Goal: Information Seeking & Learning: Learn about a topic

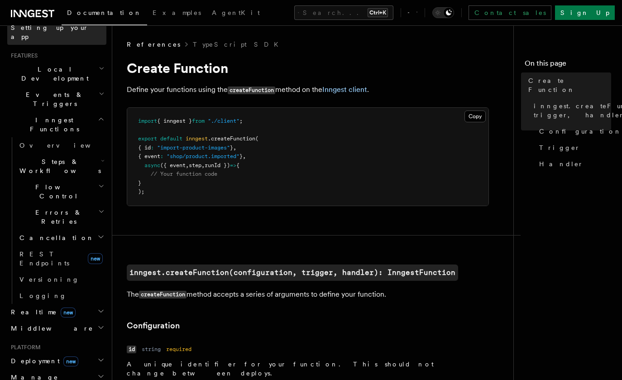
scroll to position [181, 0]
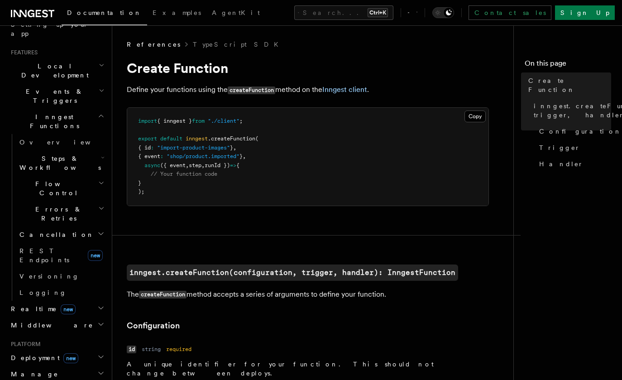
click at [67, 201] on h2 "Errors & Retries" at bounding box center [61, 213] width 91 height 25
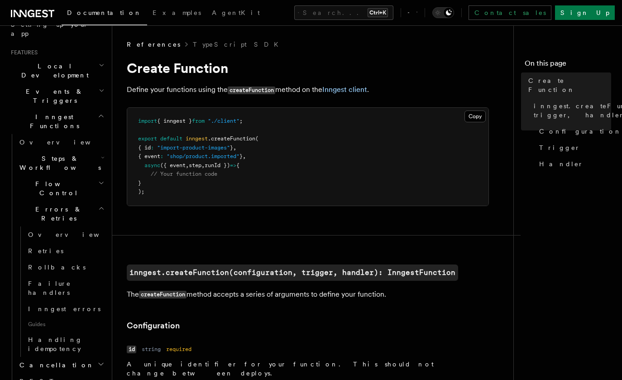
click at [67, 201] on h2 "Errors & Retries" at bounding box center [61, 213] width 91 height 25
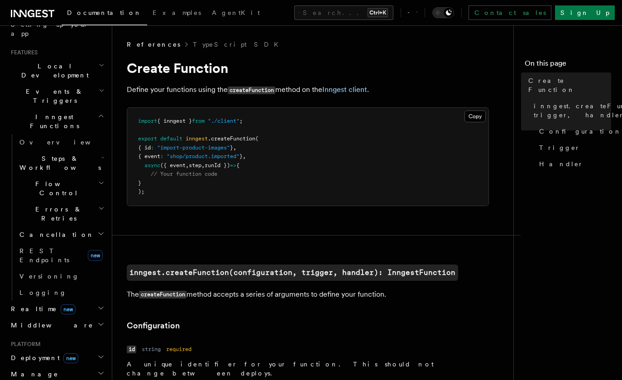
click at [67, 176] on h2 "Flow Control" at bounding box center [61, 188] width 91 height 25
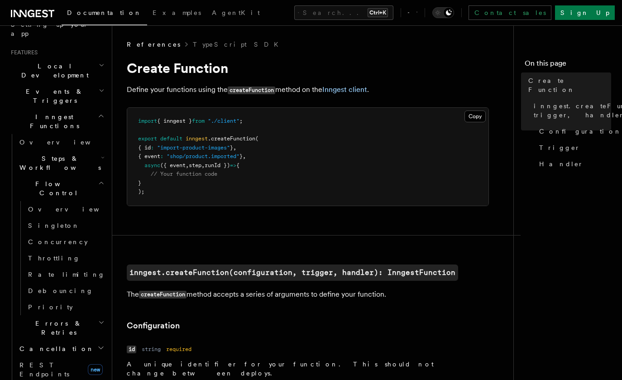
click at [188, 204] on pre "import { inngest } from "./client" ; export default inngest .createFunction ( {…" at bounding box center [307, 157] width 361 height 98
click at [46, 303] on span "Priority" at bounding box center [50, 306] width 45 height 7
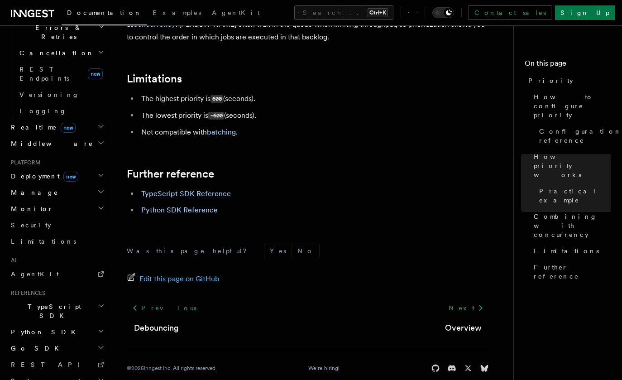
scroll to position [1029, 0]
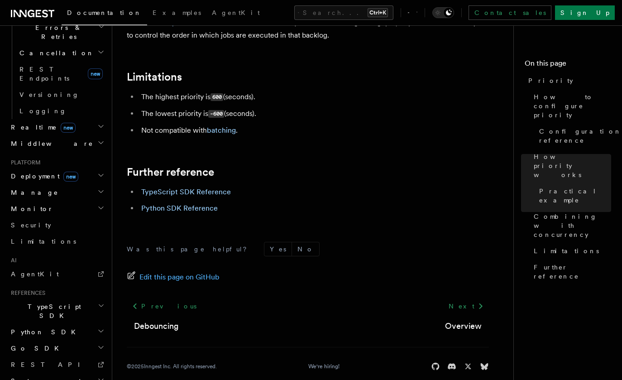
click at [88, 201] on h2 "Monitor" at bounding box center [56, 209] width 99 height 16
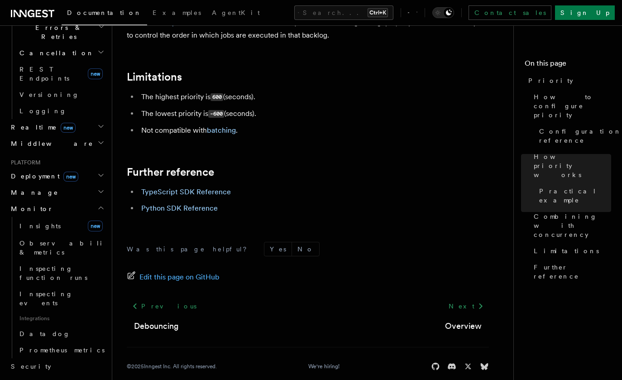
click at [88, 201] on h2 "Monitor" at bounding box center [56, 209] width 99 height 16
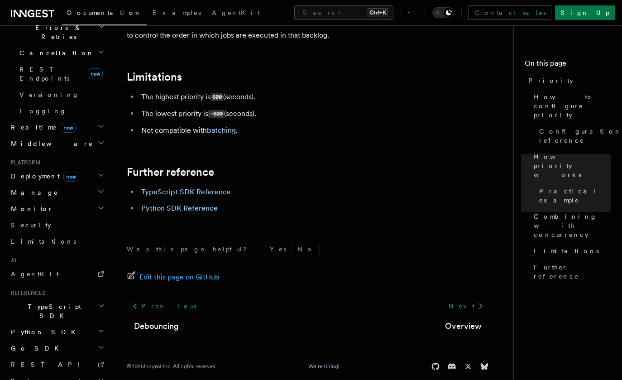
click at [90, 184] on h2 "Manage" at bounding box center [56, 192] width 99 height 16
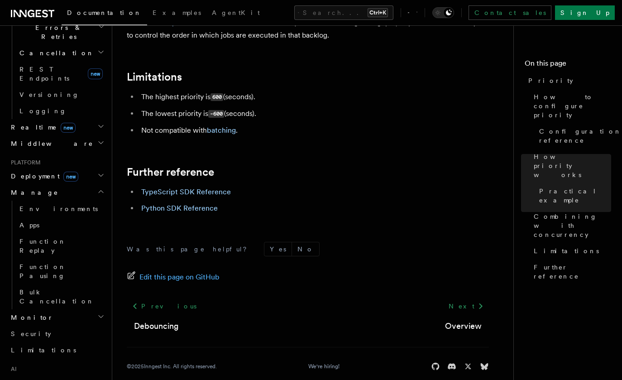
click at [92, 184] on h2 "Manage" at bounding box center [56, 192] width 99 height 16
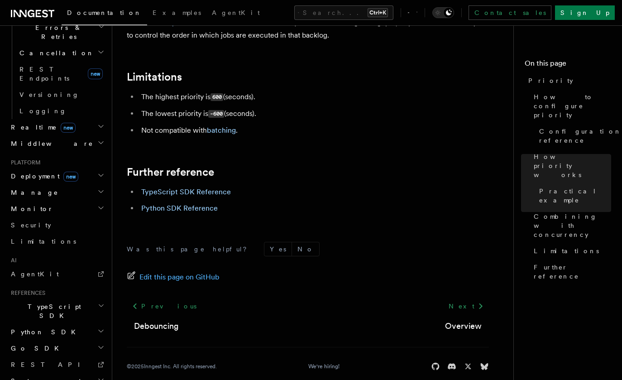
click at [91, 201] on h2 "Monitor" at bounding box center [56, 209] width 99 height 16
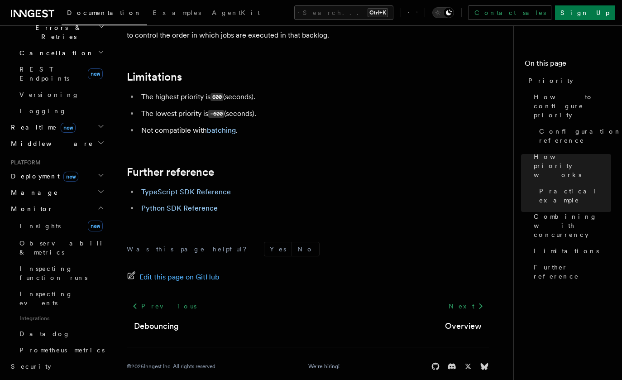
click at [97, 204] on icon "button" at bounding box center [100, 207] width 7 height 7
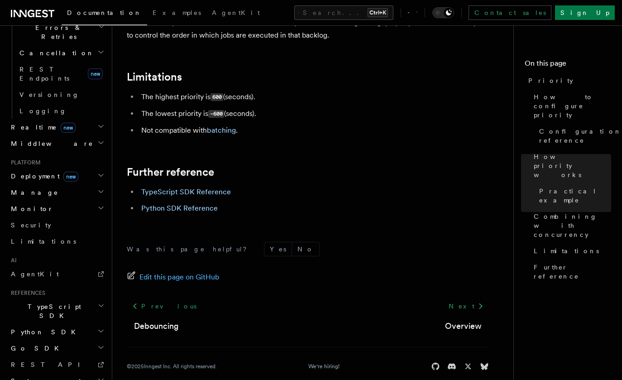
click at [90, 168] on h2 "Deployment new" at bounding box center [56, 176] width 99 height 16
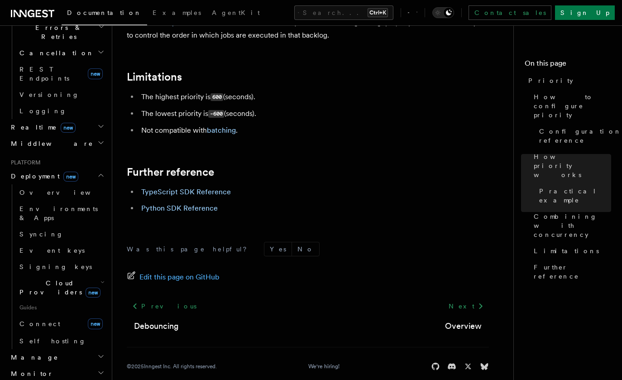
click at [90, 168] on h2 "Deployment new" at bounding box center [56, 176] width 99 height 16
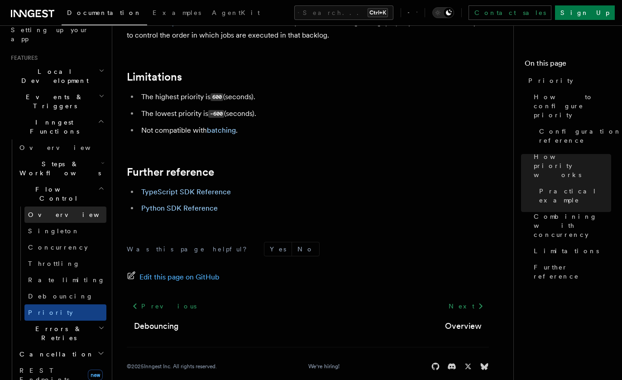
scroll to position [160, 0]
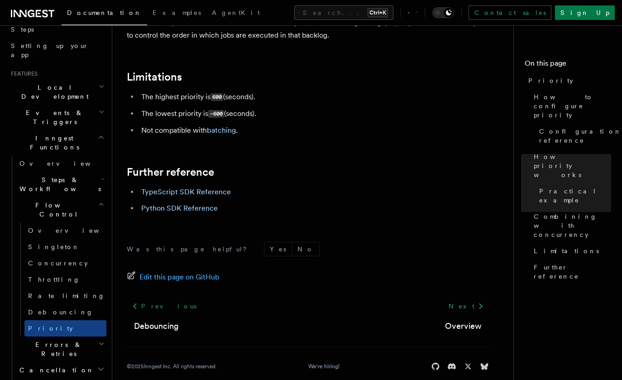
click at [88, 172] on h2 "Steps & Workflows" at bounding box center [61, 184] width 91 height 25
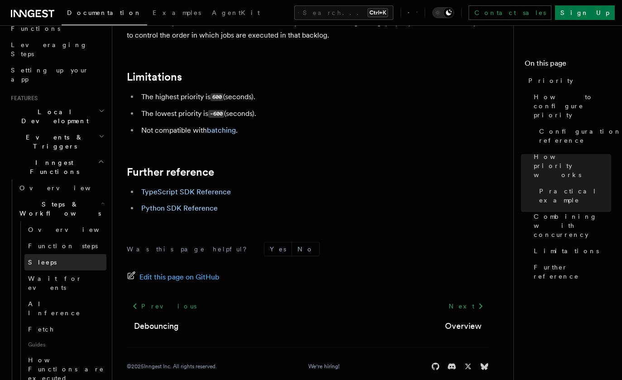
scroll to position [115, 0]
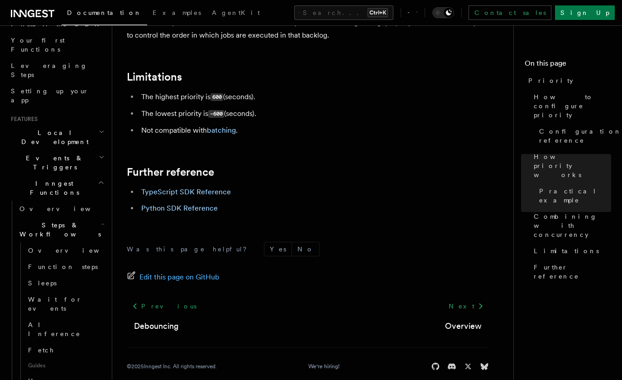
click at [75, 150] on h2 "Events & Triggers" at bounding box center [56, 162] width 99 height 25
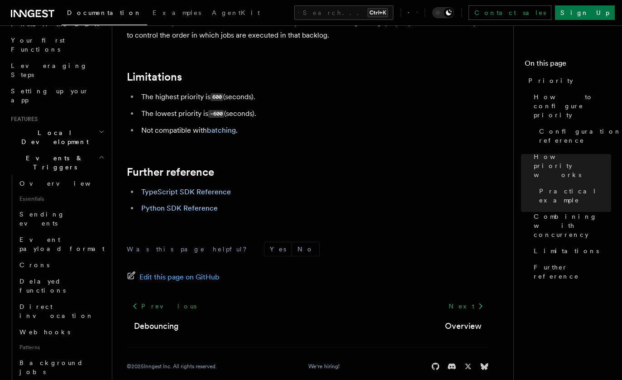
click at [181, 248] on footer "Was this page helpful? Yes No Edit this page on GitHub Previous Debouncing Next…" at bounding box center [308, 306] width 362 height 129
click at [257, 247] on footer "Was this page helpful? Yes No Edit this page on GitHub Previous Debouncing Next…" at bounding box center [308, 306] width 362 height 129
click at [29, 328] on span "Webhooks" at bounding box center [44, 331] width 51 height 7
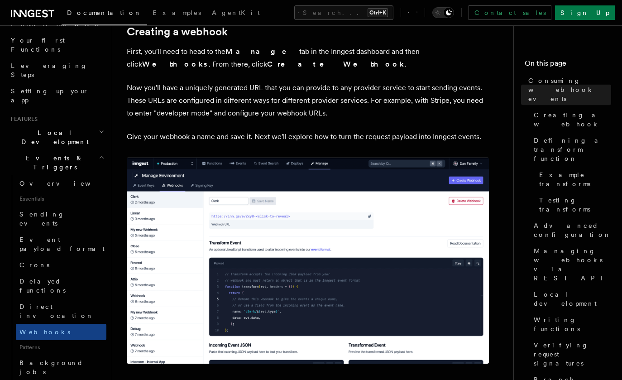
click at [246, 243] on img at bounding box center [308, 261] width 362 height 206
click at [247, 239] on img at bounding box center [308, 261] width 362 height 206
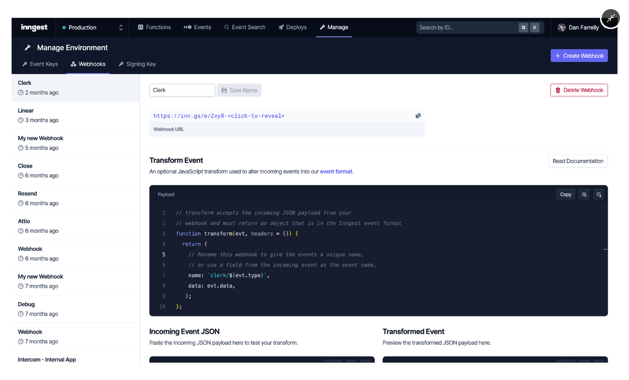
click at [246, 240] on img at bounding box center [315, 190] width 606 height 345
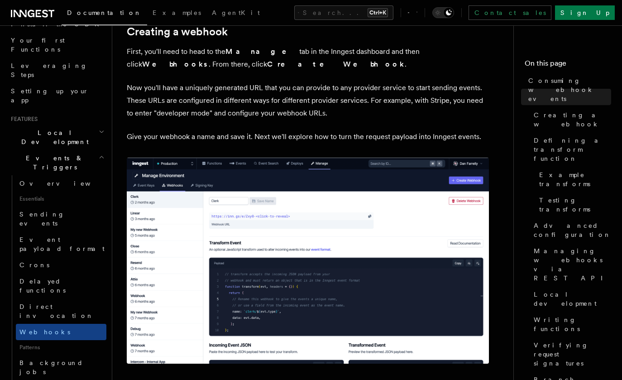
click at [316, 87] on p "Now you'll have a uniquely generated URL that you can provide to any provider s…" at bounding box center [308, 100] width 362 height 38
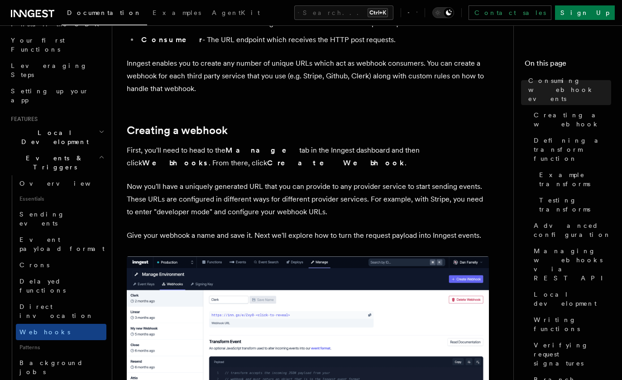
scroll to position [136, 0]
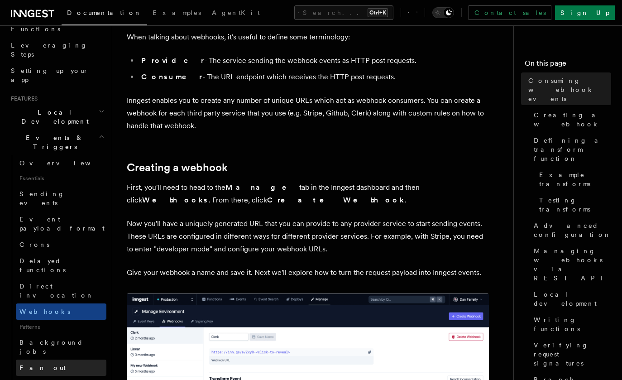
scroll to position [205, 0]
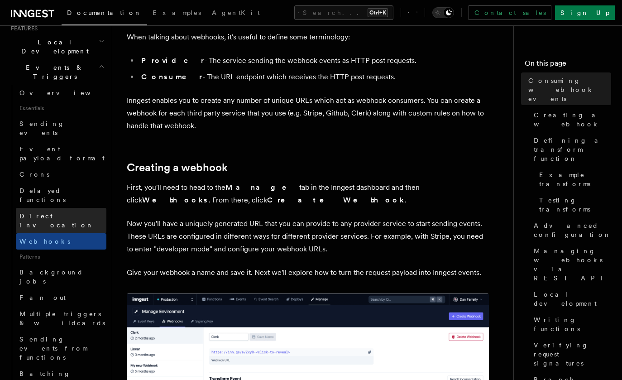
click at [48, 208] on link "Direct invocation" at bounding box center [61, 220] width 91 height 25
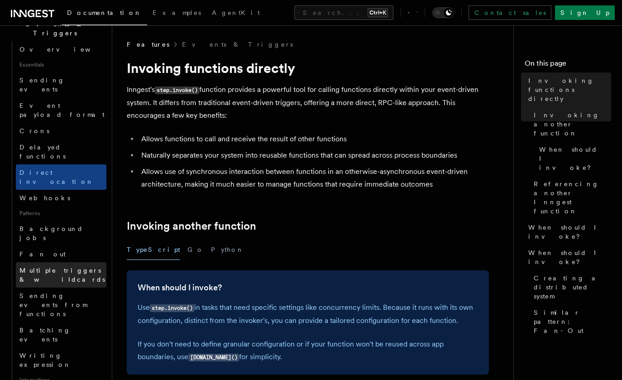
scroll to position [250, 0]
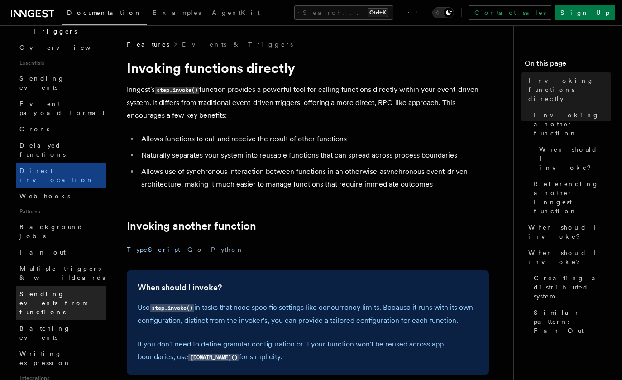
click at [68, 290] on span "Sending events from functions" at bounding box center [52, 302] width 67 height 25
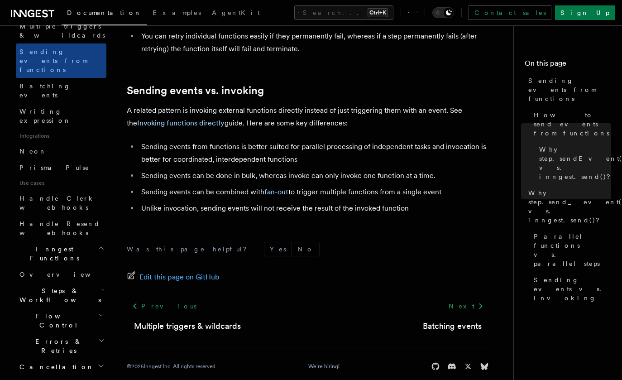
scroll to position [431, 0]
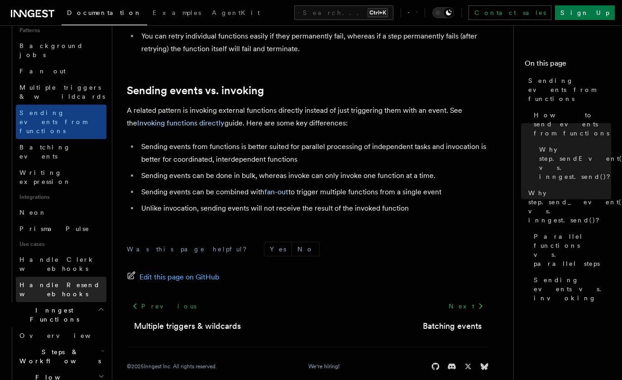
click at [69, 277] on link "Handle Resend webhooks" at bounding box center [61, 289] width 91 height 25
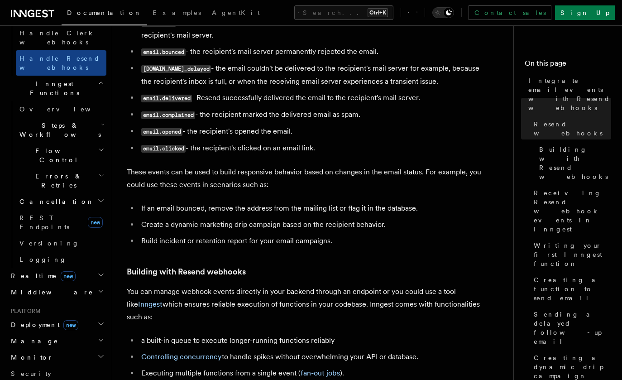
scroll to position [407, 0]
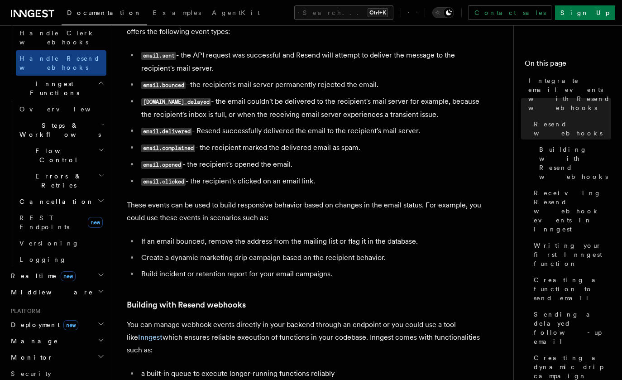
click at [74, 284] on h2 "Middleware" at bounding box center [56, 292] width 99 height 16
click at [257, 147] on li "email.complained - the recipient marked the delivered email as spam." at bounding box center [314, 147] width 350 height 13
click at [263, 148] on li "email.complained - the recipient marked the delivered email as spam." at bounding box center [314, 147] width 350 height 13
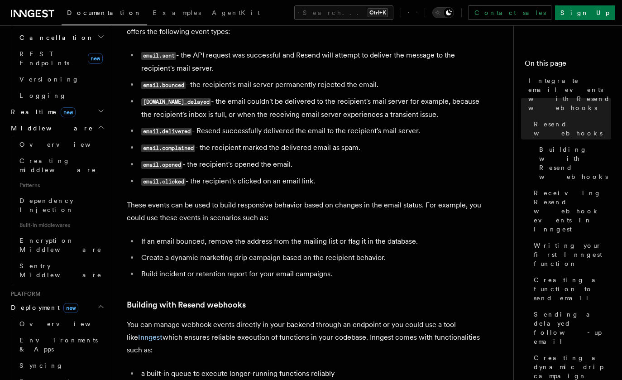
scroll to position [839, 0]
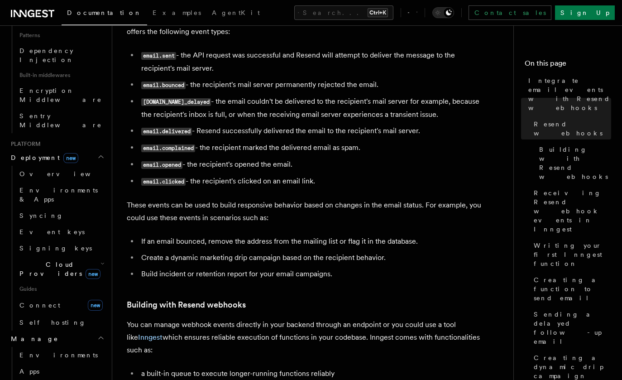
scroll to position [975, 0]
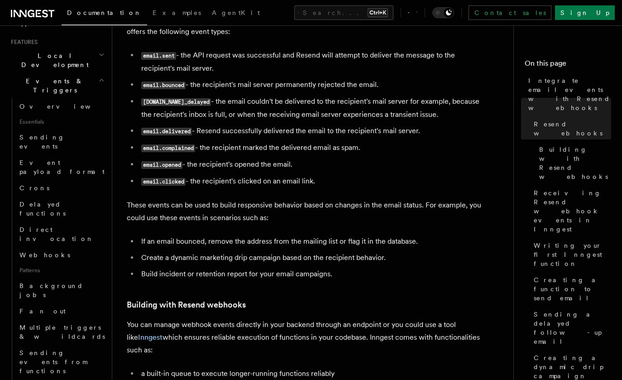
scroll to position [160, 0]
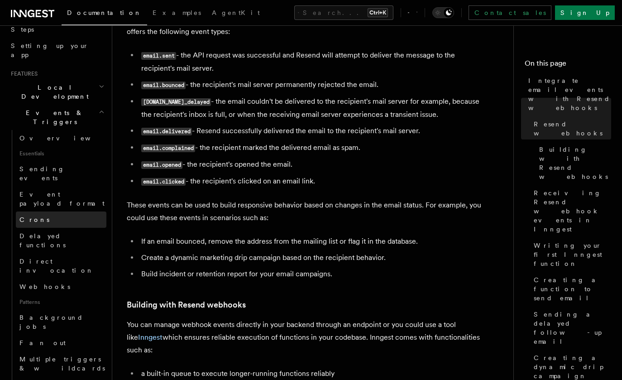
click at [55, 211] on link "Crons" at bounding box center [61, 219] width 91 height 16
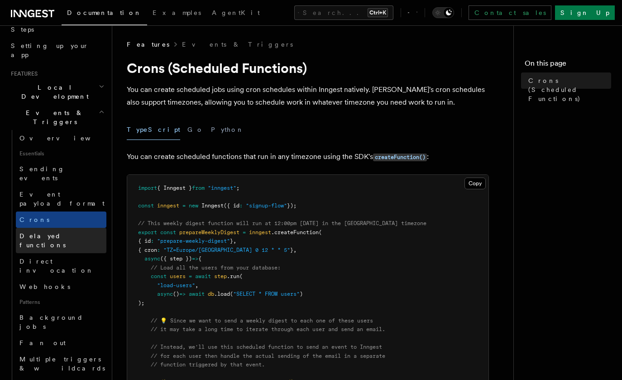
click at [56, 232] on span "Delayed functions" at bounding box center [42, 240] width 46 height 16
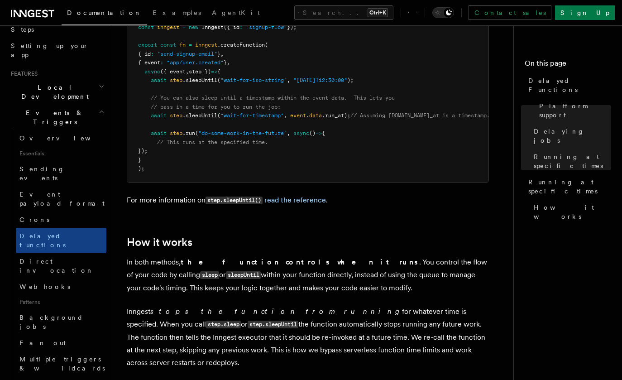
scroll to position [814, 0]
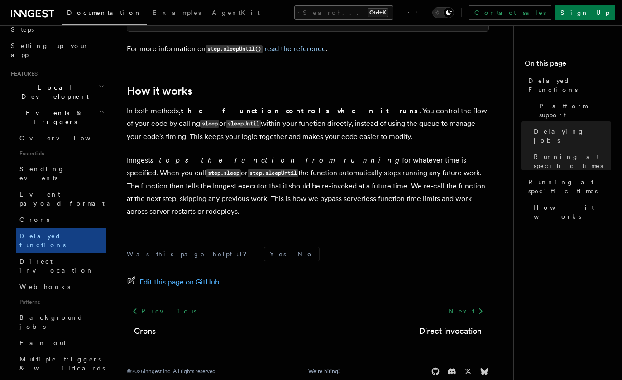
click at [360, 16] on button "Search... Ctrl+K" at bounding box center [343, 12] width 99 height 14
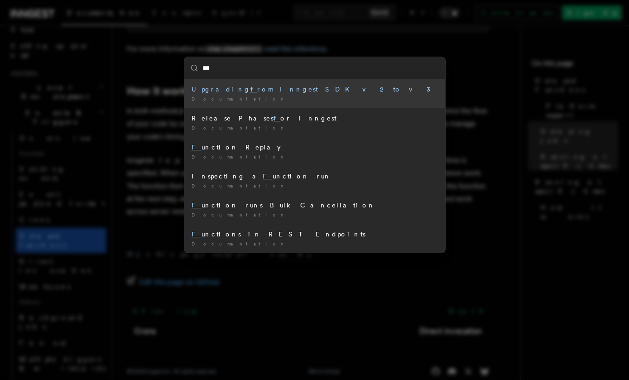
type input "****"
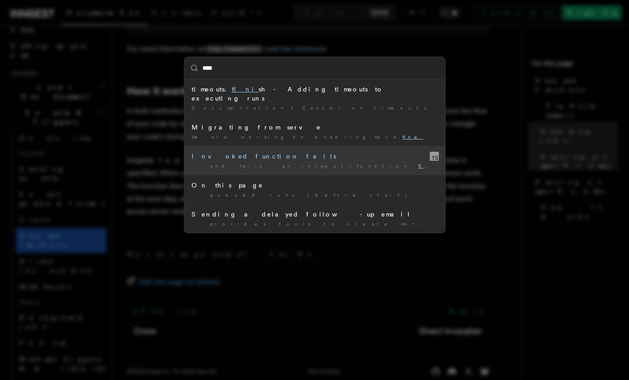
click at [270, 152] on div "Invoked function fails" at bounding box center [315, 156] width 246 height 9
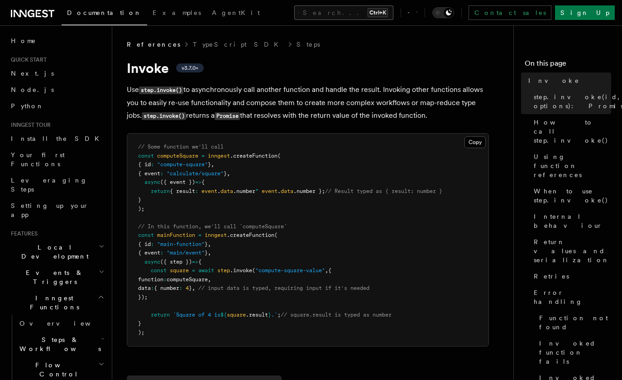
click at [319, 11] on button "Search... Ctrl+K" at bounding box center [343, 12] width 99 height 14
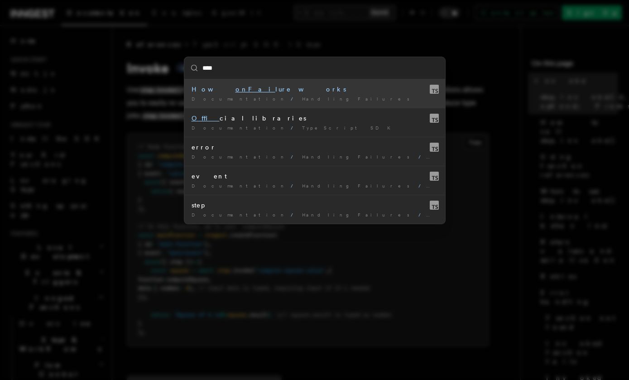
type input "***"
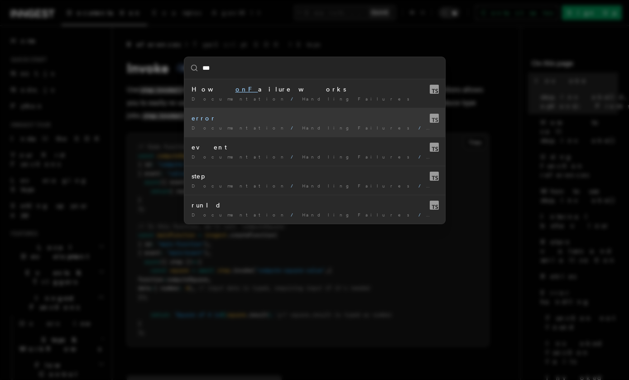
click at [430, 128] on span "onF ailure({ error, event, step, runId })" at bounding box center [580, 127] width 300 height 5
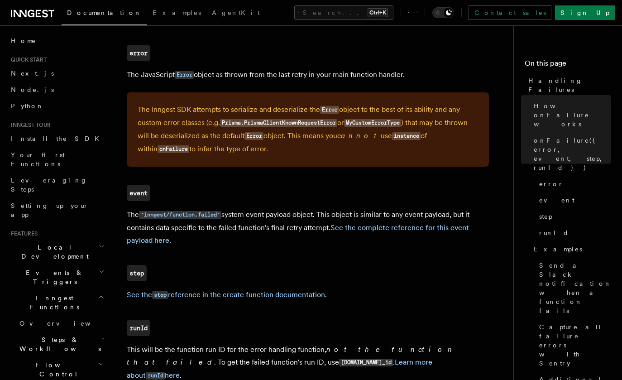
scroll to position [628, 0]
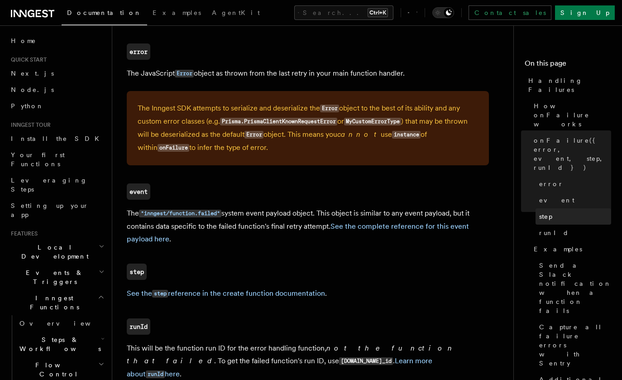
click at [556, 208] on link "step" at bounding box center [574, 216] width 76 height 16
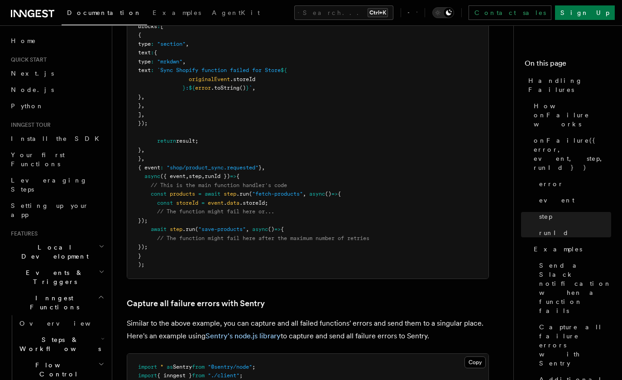
scroll to position [1391, 0]
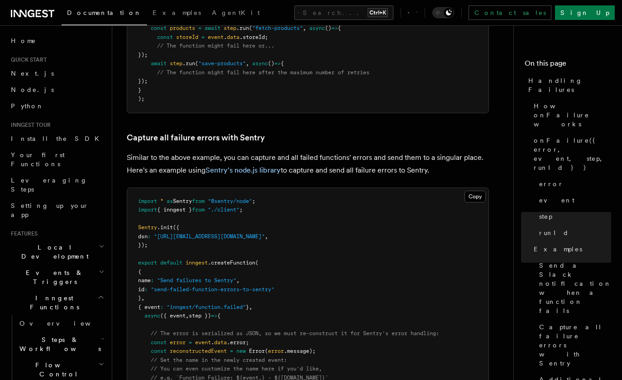
click at [41, 268] on span "Events & Triggers" at bounding box center [52, 277] width 91 height 18
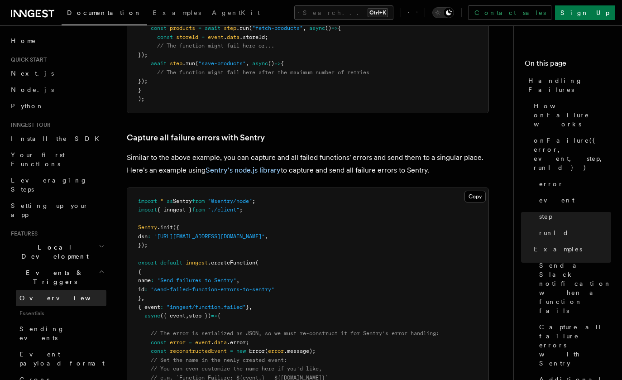
click at [50, 290] on link "Overview" at bounding box center [61, 298] width 91 height 16
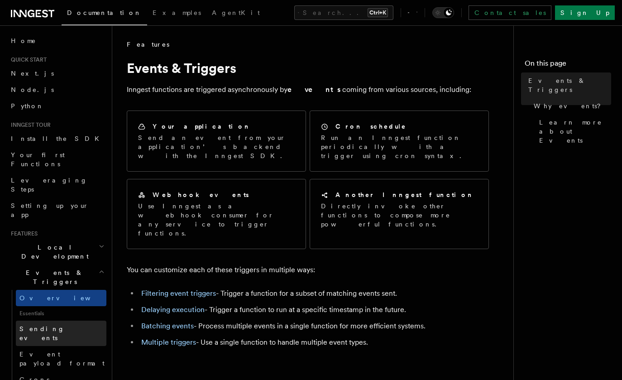
click at [59, 325] on span "Sending events" at bounding box center [41, 333] width 45 height 16
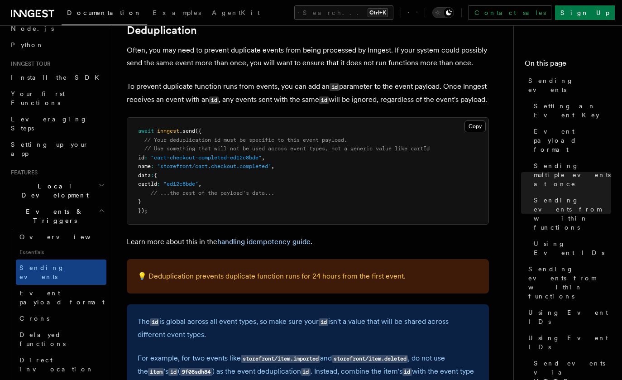
scroll to position [91, 0]
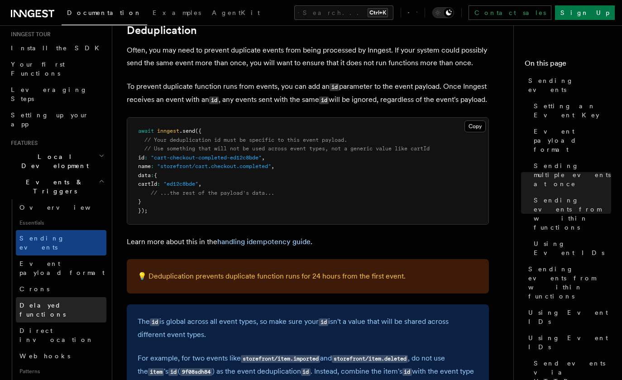
click at [48, 297] on link "Delayed functions" at bounding box center [61, 309] width 91 height 25
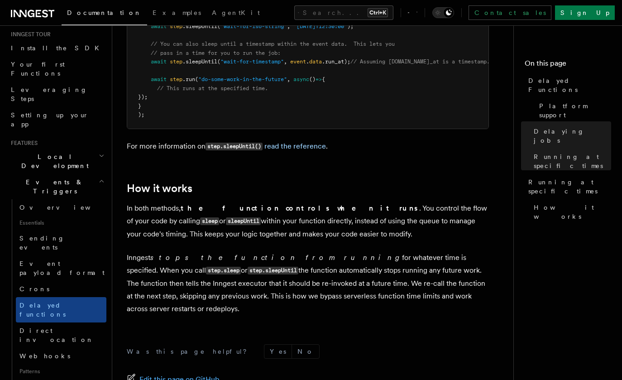
scroll to position [814, 0]
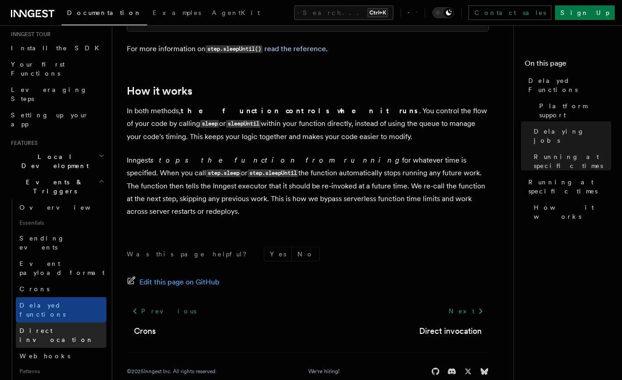
click at [75, 322] on link "Direct invocation" at bounding box center [61, 334] width 91 height 25
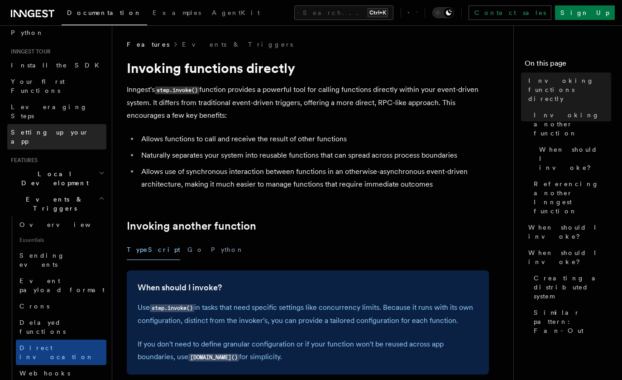
scroll to position [45, 0]
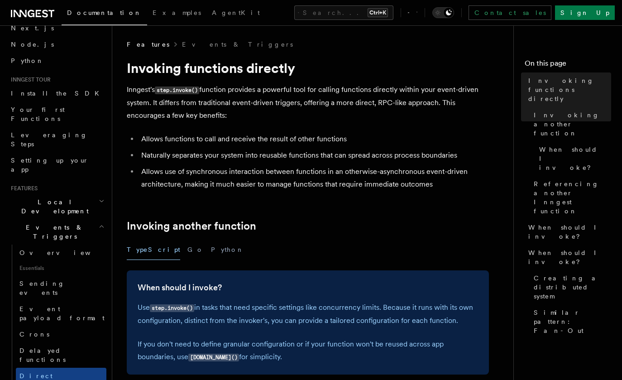
click at [70, 194] on h2 "Local Development" at bounding box center [56, 206] width 99 height 25
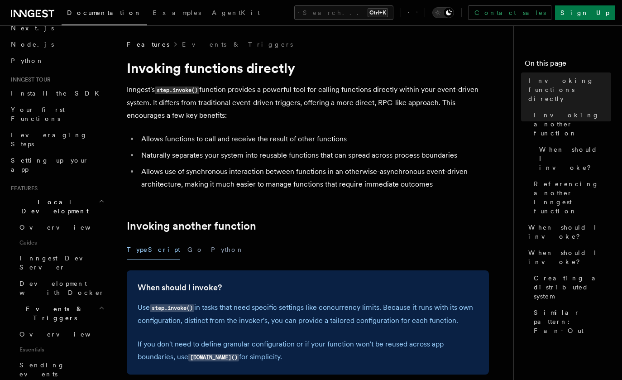
click at [70, 194] on h2 "Local Development" at bounding box center [56, 206] width 99 height 25
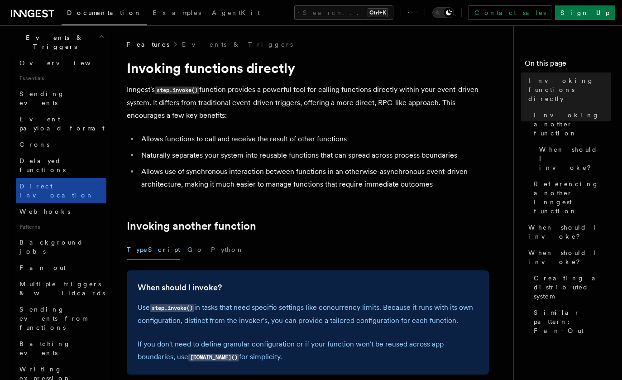
scroll to position [272, 0]
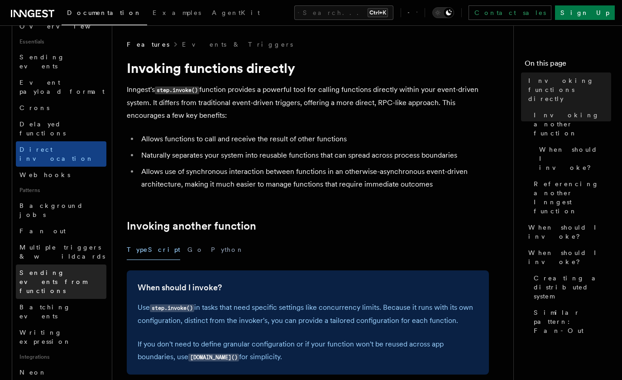
click at [71, 264] on link "Sending events from functions" at bounding box center [61, 281] width 91 height 34
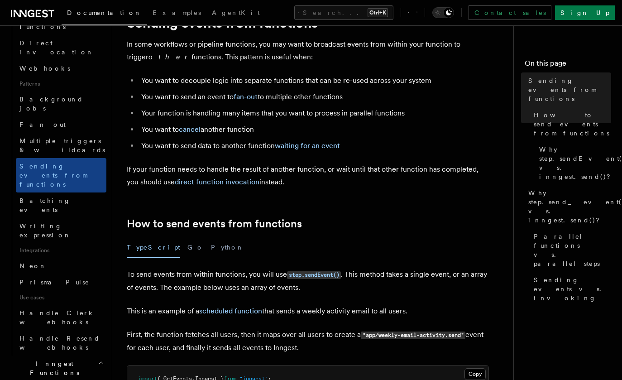
scroll to position [407, 0]
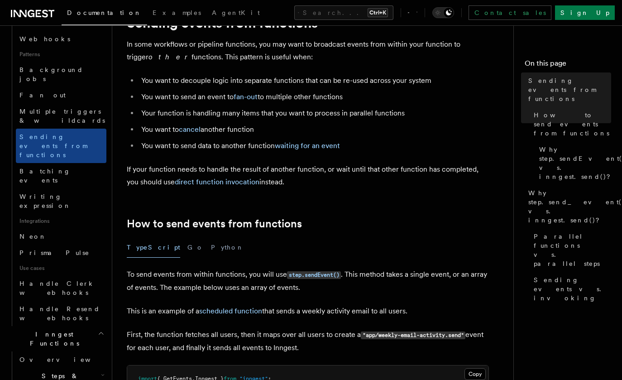
click at [85, 368] on h2 "Steps & Workflows" at bounding box center [61, 380] width 91 height 25
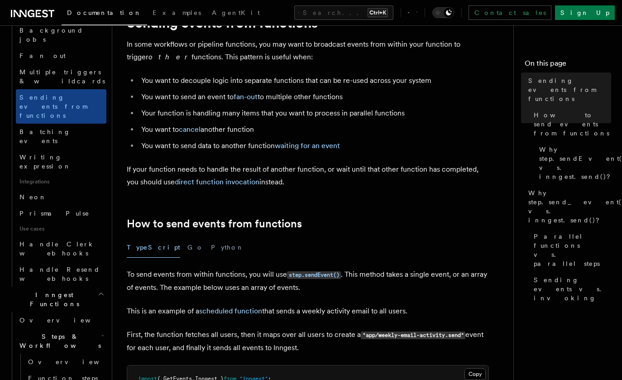
scroll to position [589, 0]
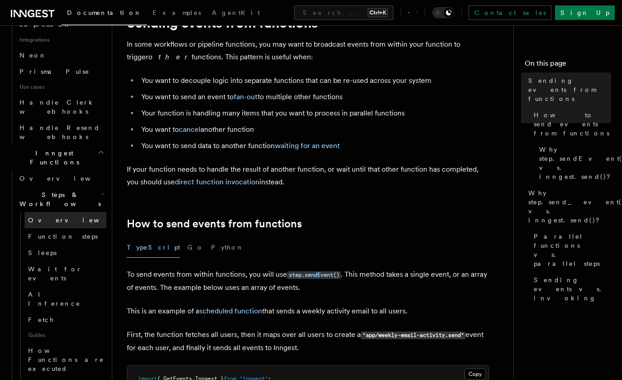
click at [50, 212] on link "Overview" at bounding box center [65, 220] width 82 height 16
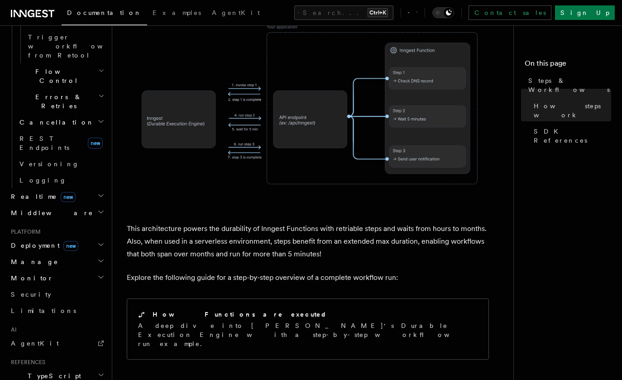
scroll to position [722, 0]
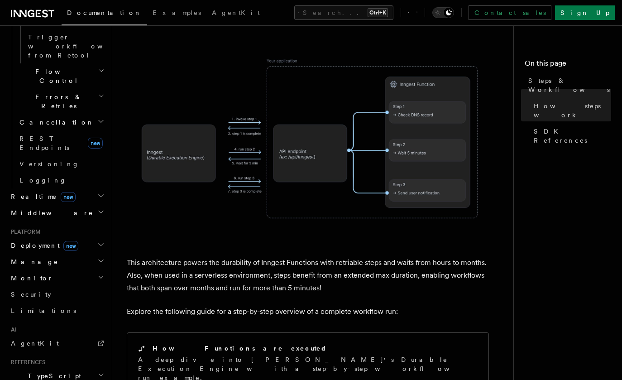
click at [288, 142] on img at bounding box center [308, 138] width 362 height 189
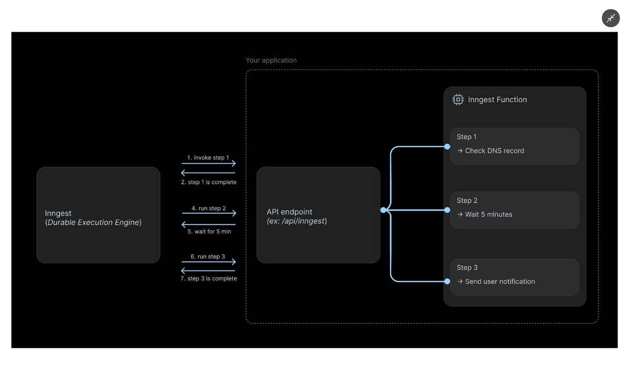
click at [276, 22] on div at bounding box center [314, 190] width 629 height 380
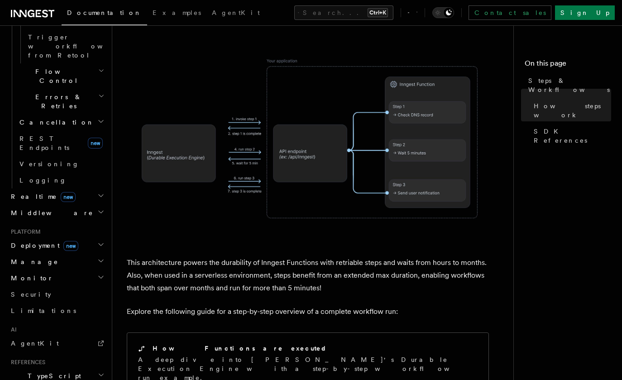
scroll to position [948, 0]
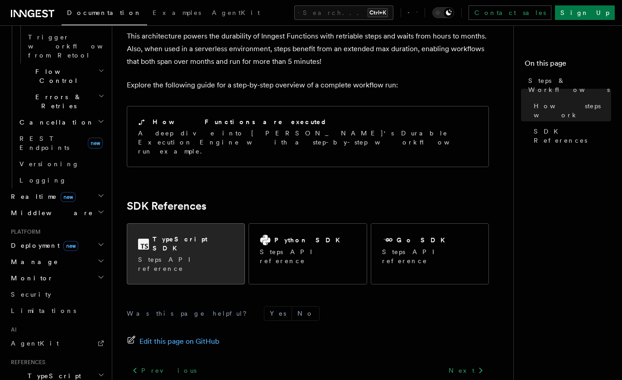
click at [200, 224] on div "TypeScript SDK Steps API reference" at bounding box center [185, 254] width 117 height 60
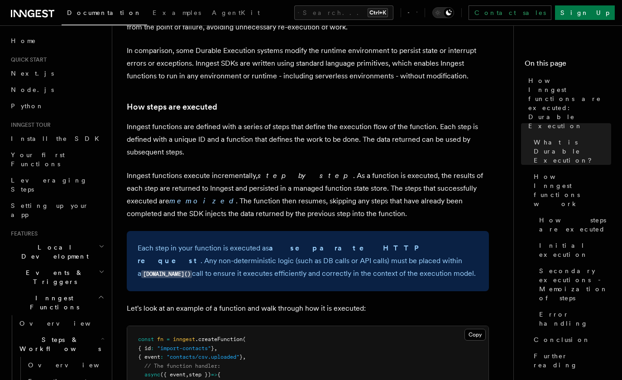
scroll to position [632, 0]
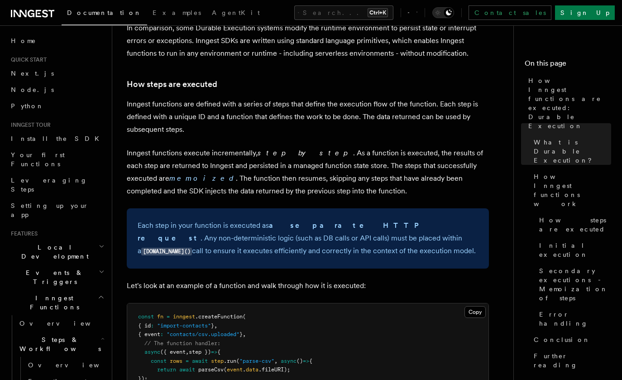
click at [268, 108] on p "Inngest functions are defined with a series of steps that define the execution …" at bounding box center [308, 117] width 362 height 38
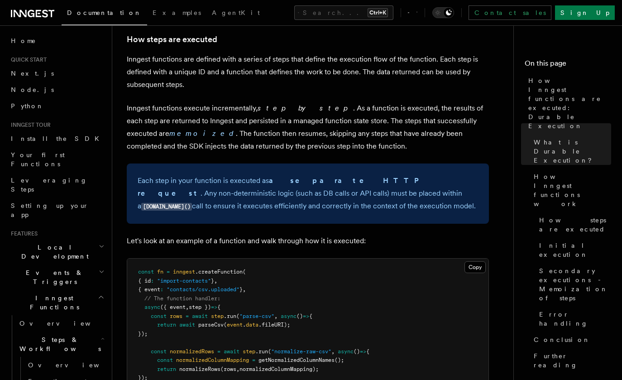
scroll to position [858, 0]
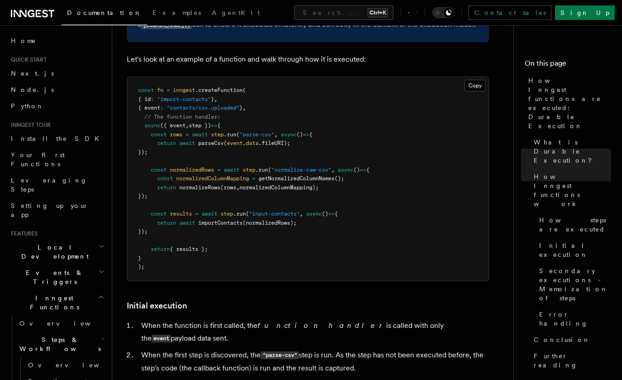
click at [292, 184] on span "normalizedColumnMapping);" at bounding box center [278, 187] width 79 height 6
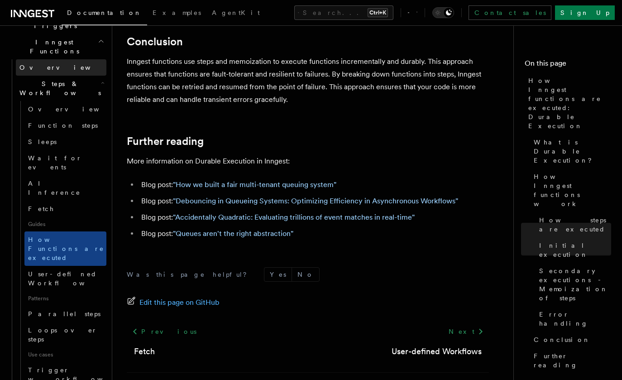
scroll to position [272, 0]
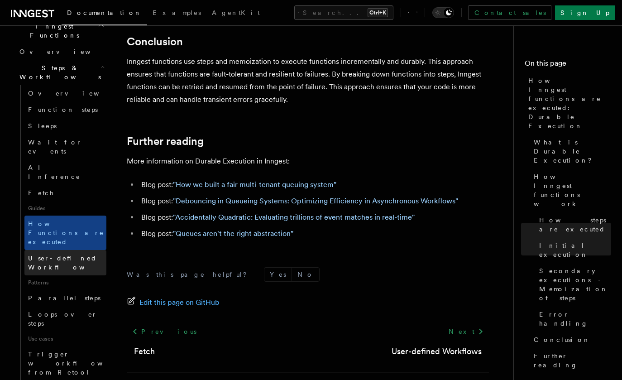
click at [53, 254] on span "User-defined Workflows" at bounding box center [68, 263] width 81 height 18
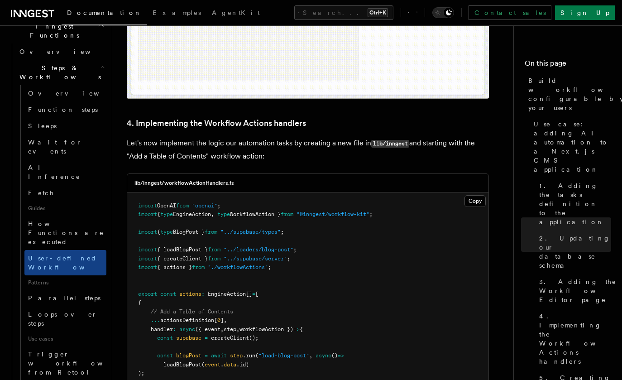
scroll to position [3260, 0]
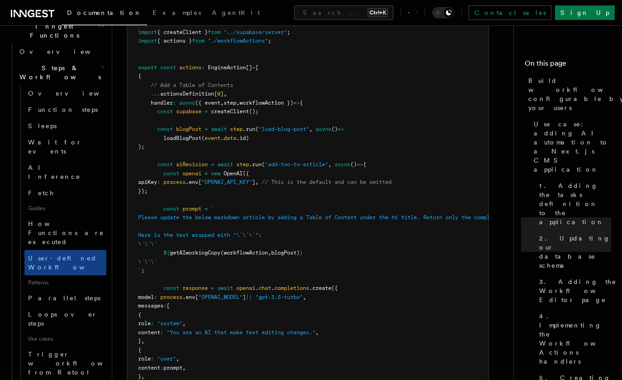
click at [182, 294] on span "process" at bounding box center [171, 297] width 22 height 6
click at [279, 163] on pre "import OpenAI from "openai" ; import { type EngineAction , type WorkflowAction …" at bounding box center [307, 266] width 361 height 601
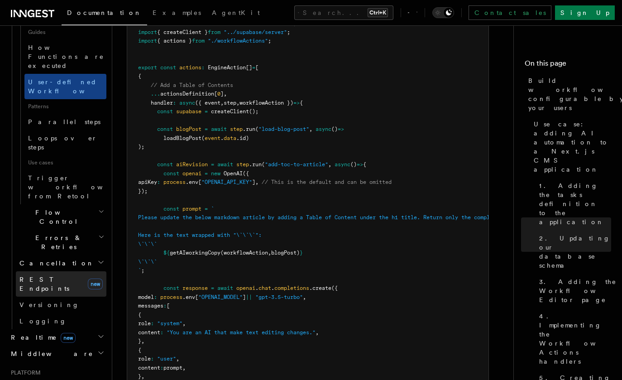
scroll to position [453, 0]
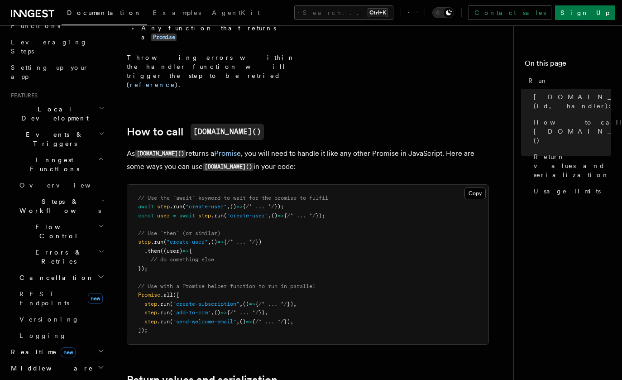
scroll to position [136, 0]
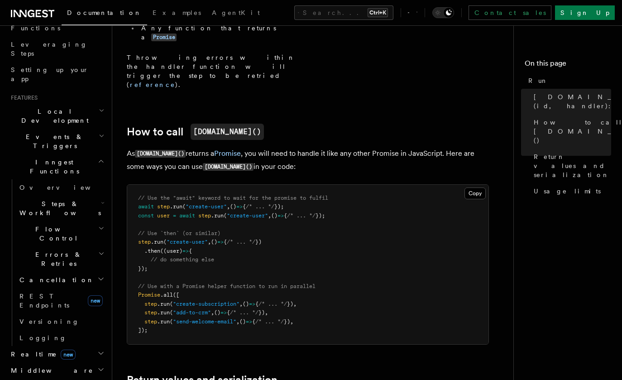
click at [95, 196] on h2 "Steps & Workflows" at bounding box center [61, 208] width 91 height 25
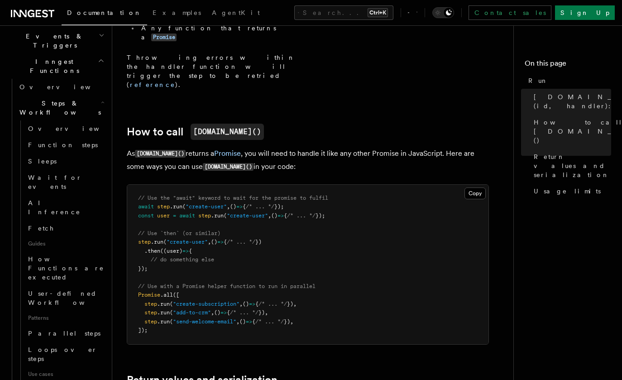
scroll to position [362, 0]
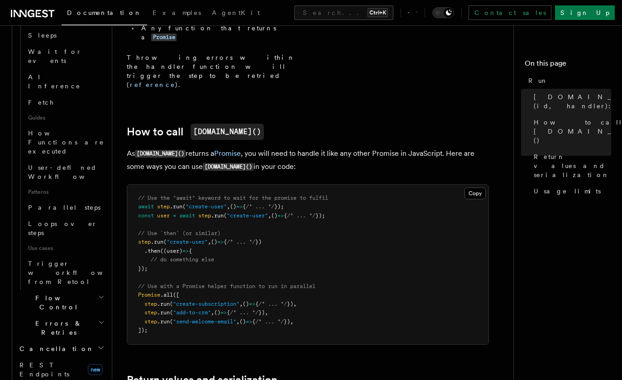
click at [82, 290] on h2 "Flow Control" at bounding box center [61, 302] width 91 height 25
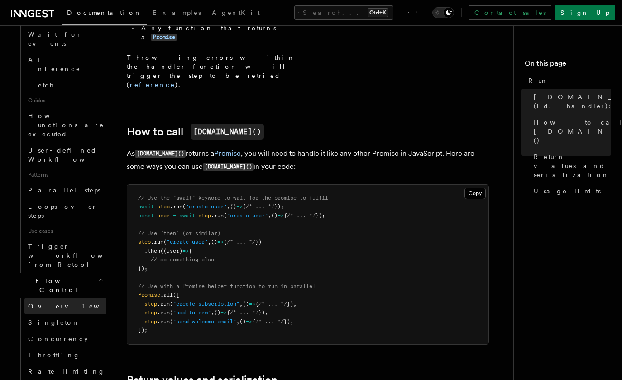
scroll to position [407, 0]
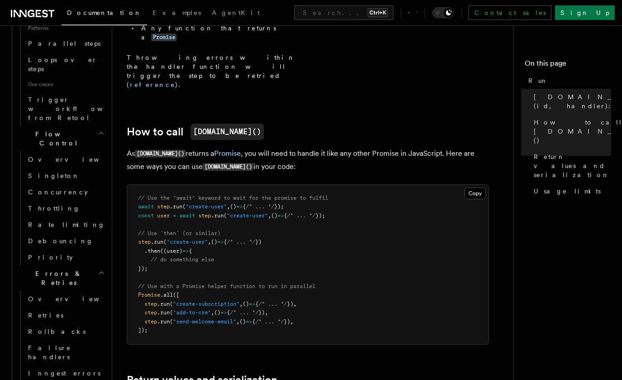
scroll to position [543, 0]
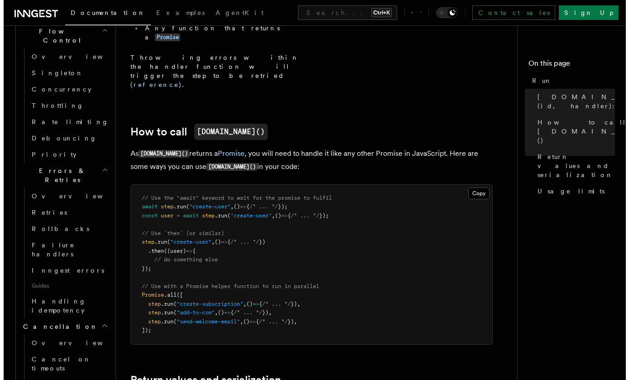
scroll to position [634, 0]
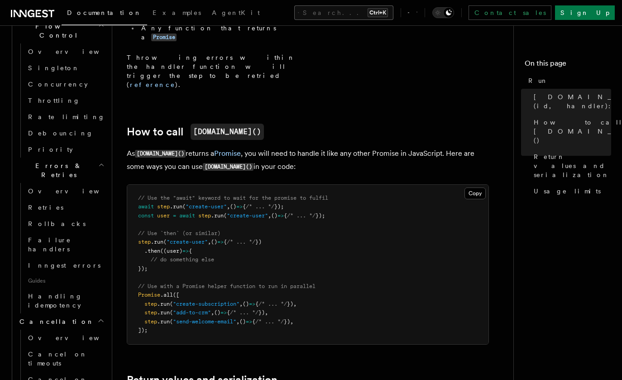
click at [377, 8] on button "Search... Ctrl+K" at bounding box center [343, 12] width 99 height 14
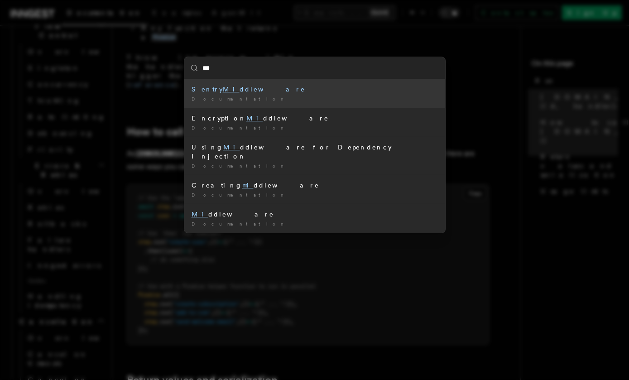
type input "****"
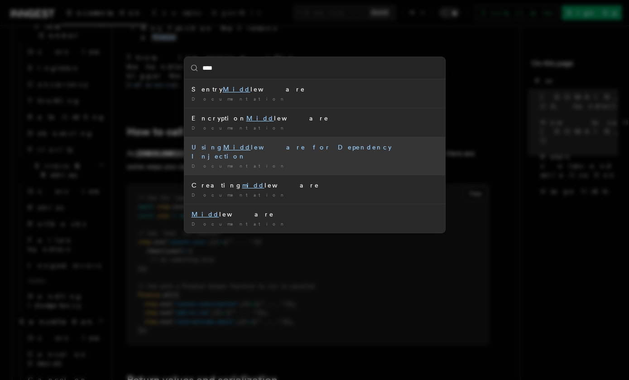
click at [234, 152] on li "Using Midd leware for Dependency Injection Documentation /" at bounding box center [314, 156] width 261 height 38
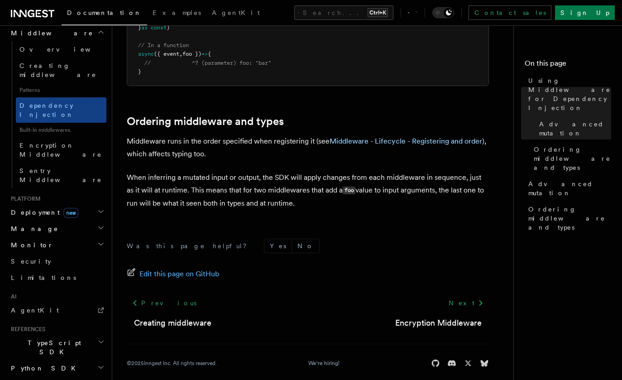
scroll to position [721, 0]
click at [396, 134] on p "Middleware runs in the order specified when registering it (see Middleware - Li…" at bounding box center [308, 146] width 362 height 25
click at [396, 136] on link "Middleware - Lifecycle - Registering and order" at bounding box center [406, 140] width 153 height 9
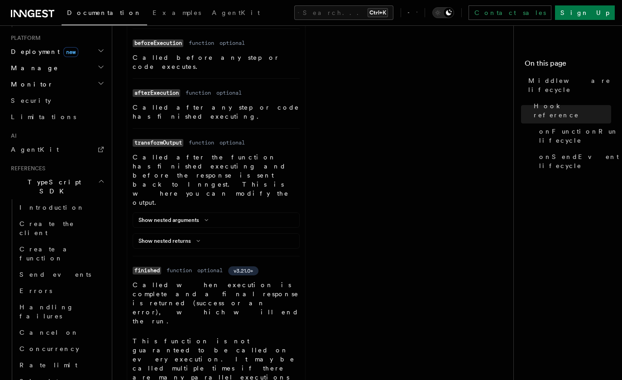
scroll to position [770, 0]
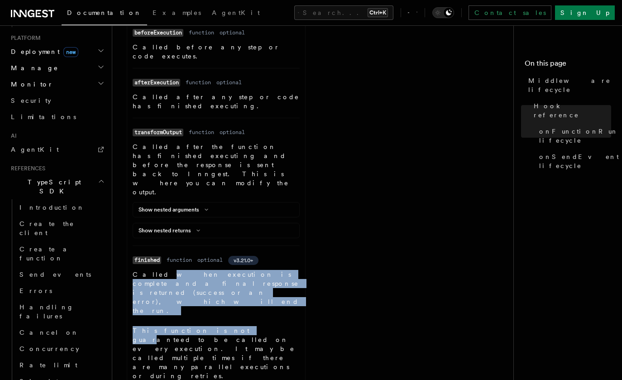
drag, startPoint x: 152, startPoint y: 123, endPoint x: 201, endPoint y: 146, distance: 54.3
click at [201, 270] on dd "Called when execution is complete and a final response is returned (success or …" at bounding box center [216, 335] width 167 height 131
click at [222, 270] on p "Called when execution is complete and a final response is returned (success or …" at bounding box center [216, 292] width 167 height 45
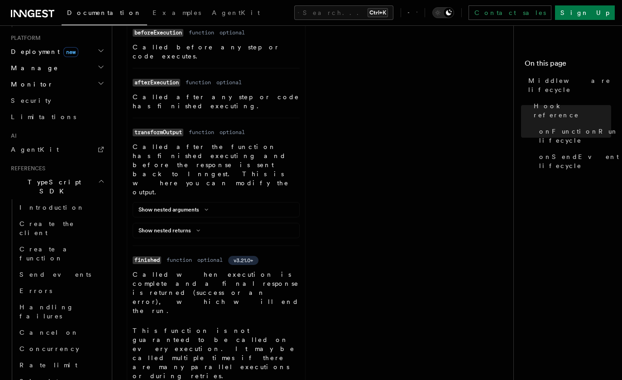
click at [221, 256] on dd "optional" at bounding box center [209, 259] width 25 height 7
click at [243, 257] on span "v3.21.0+" at bounding box center [243, 260] width 19 height 7
click at [190, 256] on dd "function" at bounding box center [179, 259] width 25 height 7
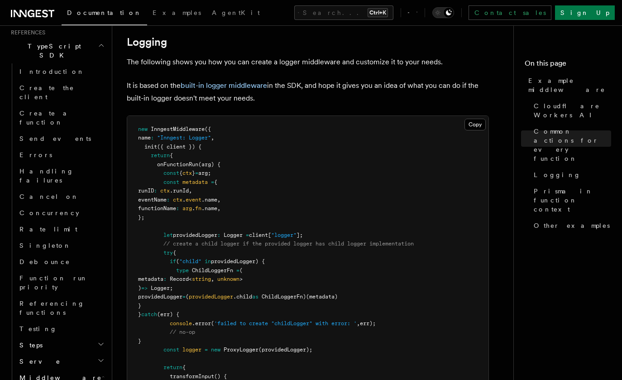
scroll to position [1720, 0]
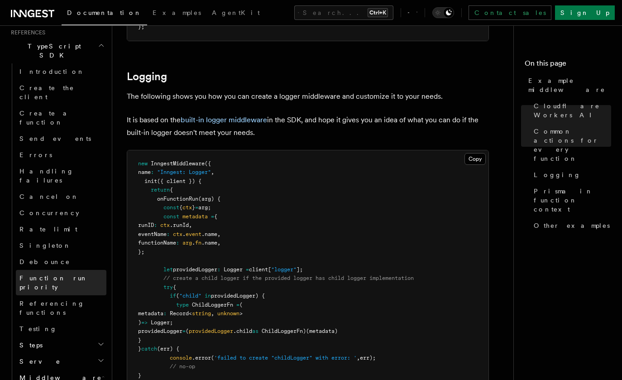
click at [58, 274] on span "Function run priority" at bounding box center [53, 282] width 68 height 16
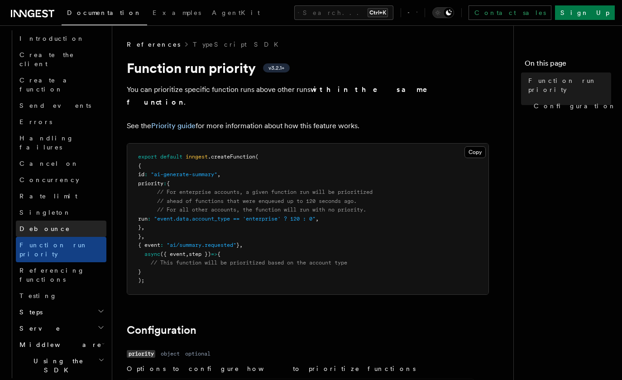
click at [57, 220] on link "Debounce" at bounding box center [61, 228] width 91 height 16
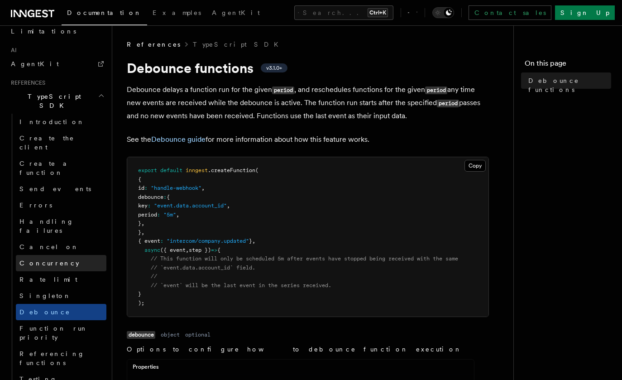
scroll to position [565, 0]
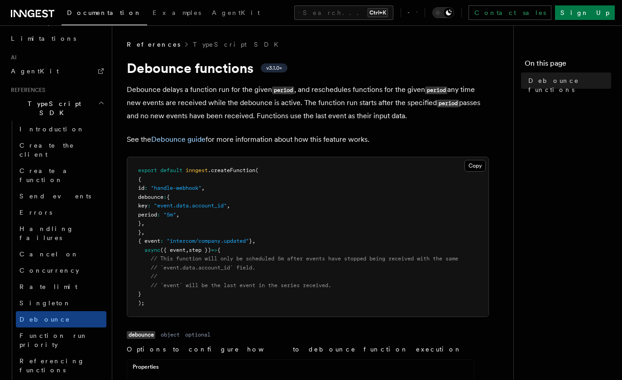
click at [182, 93] on p "Debounce delays a function run for the given period , and reschedules functions…" at bounding box center [308, 102] width 362 height 39
drag, startPoint x: 187, startPoint y: 94, endPoint x: 115, endPoint y: 105, distance: 73.3
click at [187, 95] on p "Debounce delays a function run for the given period , and reschedules functions…" at bounding box center [308, 102] width 362 height 39
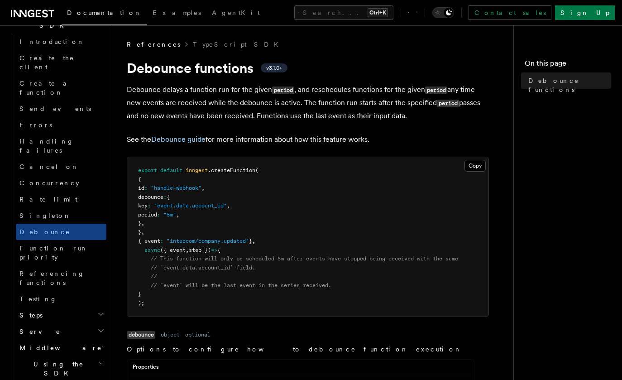
scroll to position [656, 0]
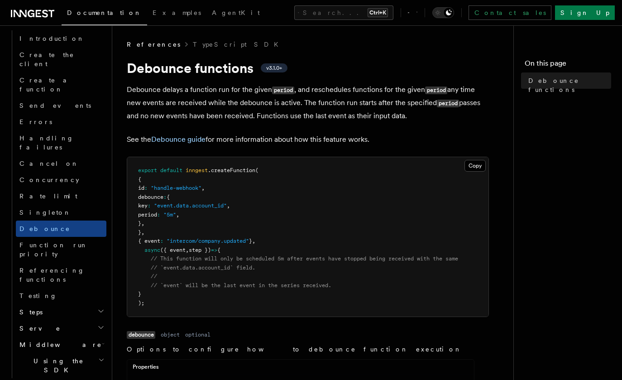
click at [77, 304] on h2 "Steps" at bounding box center [61, 312] width 91 height 16
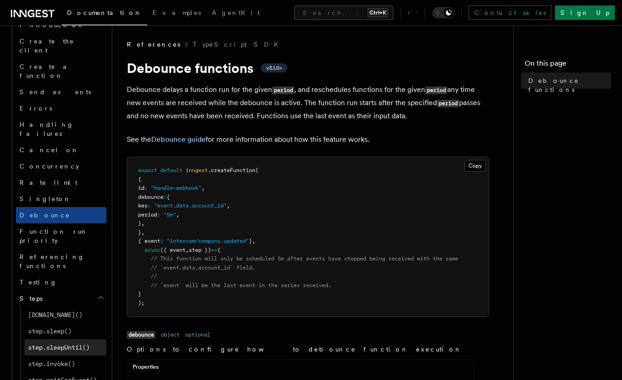
scroll to position [701, 0]
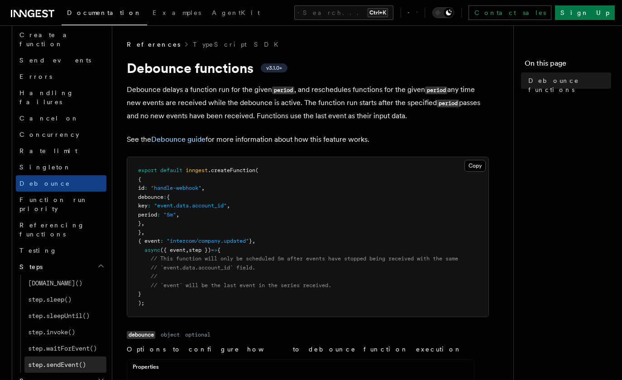
click at [72, 361] on span "step.sendEvent()" at bounding box center [57, 364] width 58 height 7
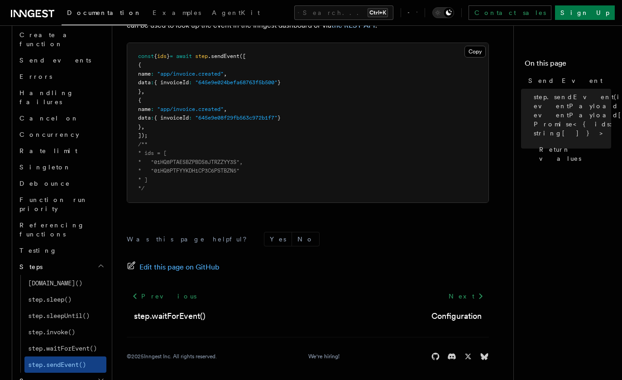
scroll to position [661, 0]
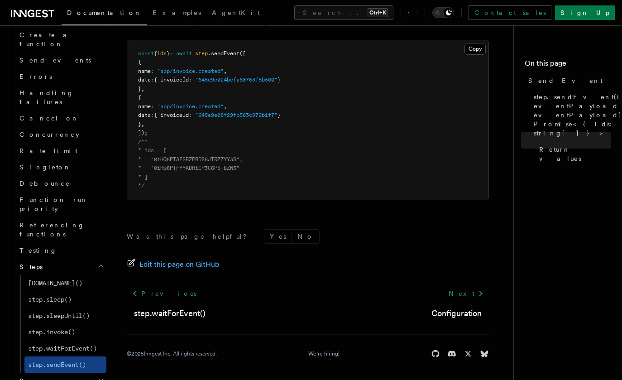
click at [72, 373] on h2 "Serve" at bounding box center [61, 381] width 91 height 16
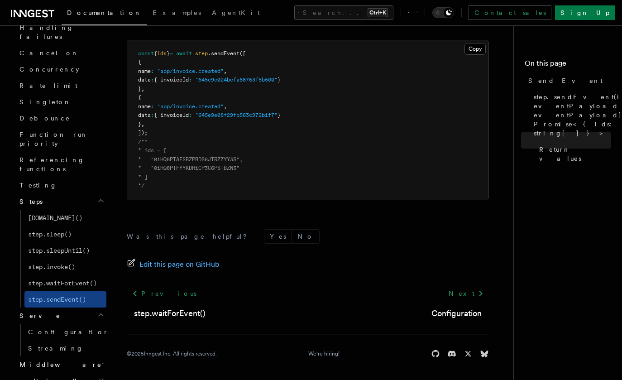
scroll to position [786, 0]
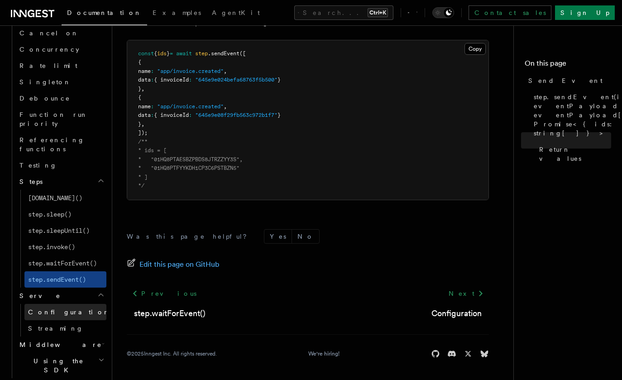
click at [57, 308] on span "Configuration" at bounding box center [69, 311] width 82 height 7
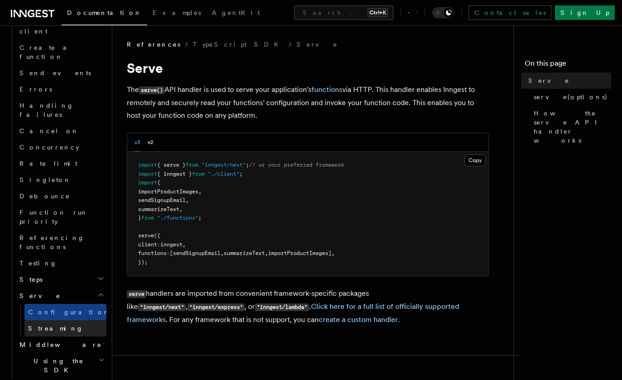
click at [62, 320] on link "Streaming" at bounding box center [65, 328] width 82 height 16
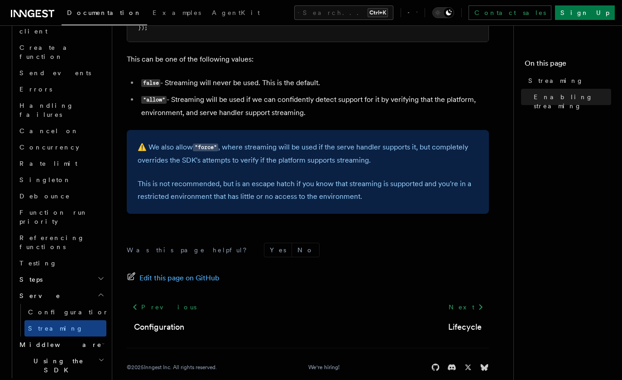
scroll to position [336, 0]
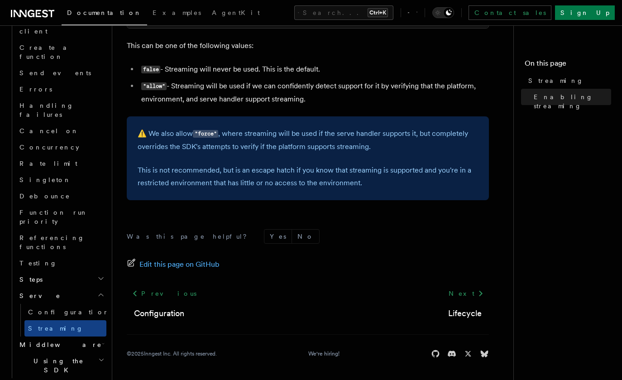
click at [55, 336] on h2 "Middleware" at bounding box center [61, 344] width 91 height 16
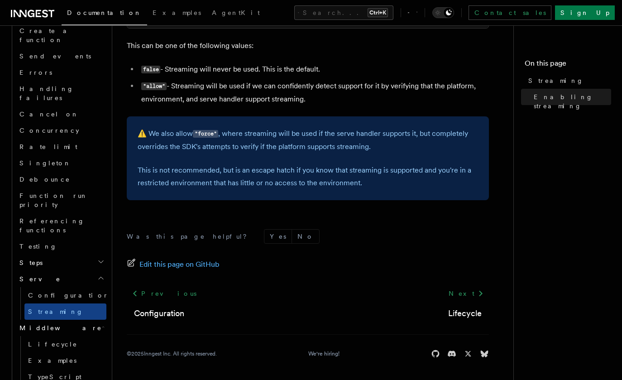
scroll to position [734, 0]
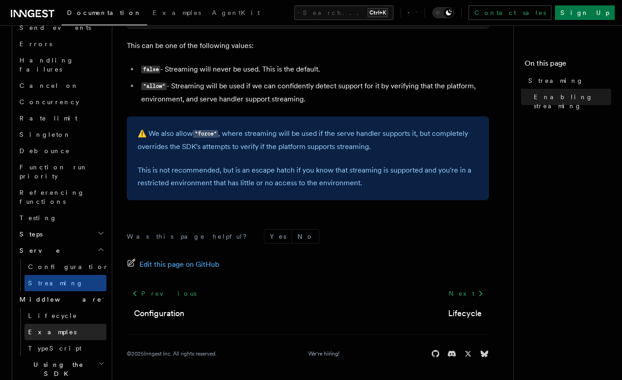
click at [58, 324] on link "Examples" at bounding box center [65, 332] width 82 height 16
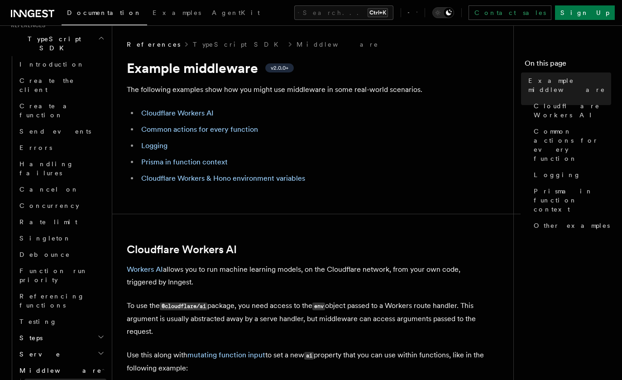
scroll to position [779, 0]
click at [62, 376] on link "Lifecycle" at bounding box center [65, 384] width 82 height 16
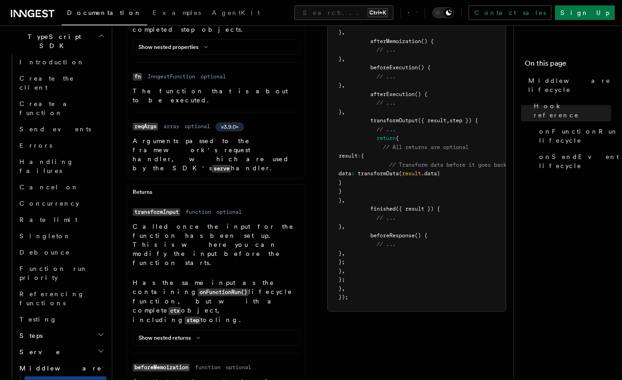
scroll to position [407, 0]
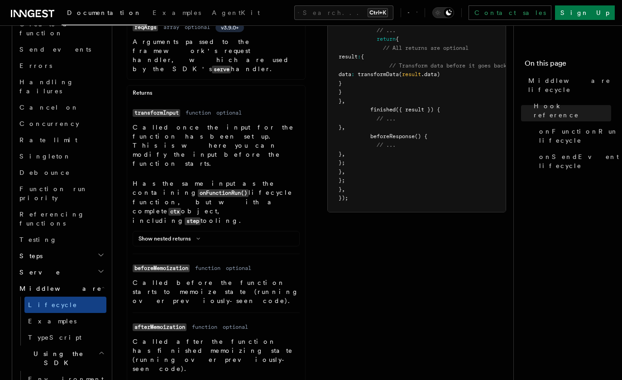
scroll to position [870, 0]
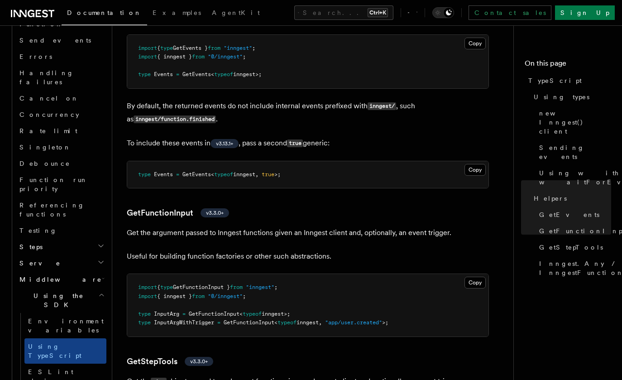
scroll to position [1754, 0]
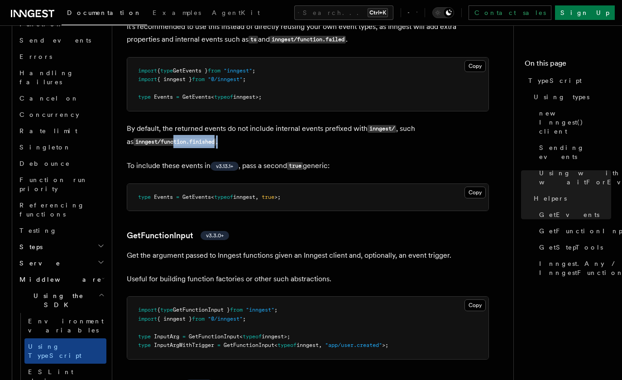
drag, startPoint x: 168, startPoint y: 142, endPoint x: 230, endPoint y: 136, distance: 62.8
click at [227, 143] on p "By default, the returned events do not include internal events prefixed with in…" at bounding box center [308, 135] width 362 height 26
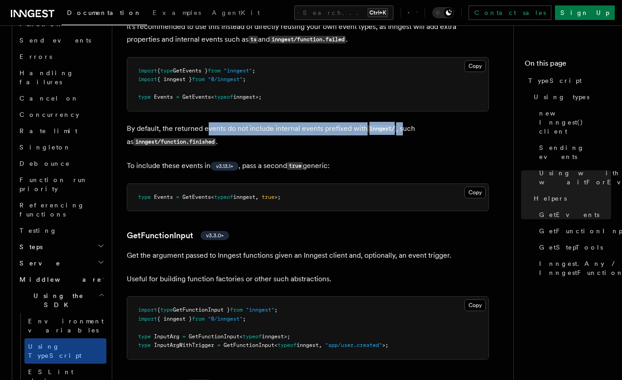
drag, startPoint x: 207, startPoint y: 129, endPoint x: 405, endPoint y: 135, distance: 198.4
click at [405, 135] on p "By default, the returned events do not include internal events prefixed with in…" at bounding box center [308, 135] width 362 height 26
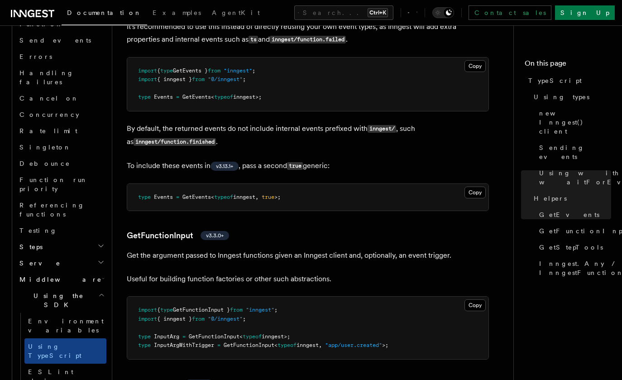
drag, startPoint x: 287, startPoint y: 151, endPoint x: 305, endPoint y: 162, distance: 20.5
click at [337, 167] on p "To include these events in v3.13.1+ , pass a second true generic:" at bounding box center [308, 165] width 362 height 13
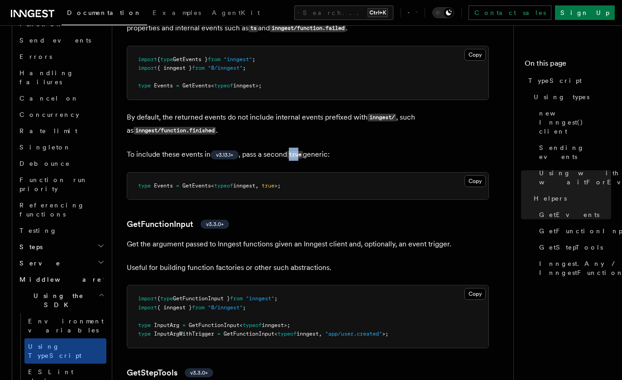
scroll to position [1800, 0]
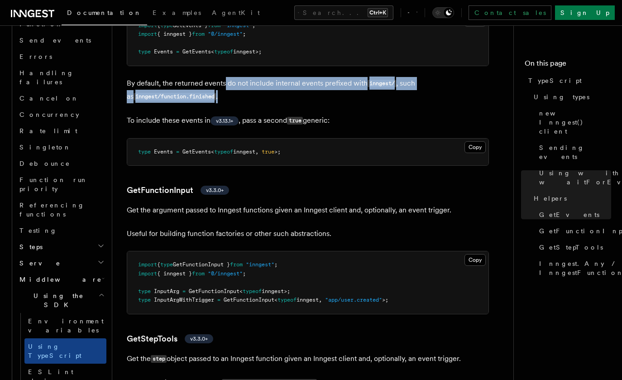
drag, startPoint x: 225, startPoint y: 85, endPoint x: 386, endPoint y: 91, distance: 160.4
click at [386, 91] on p "By default, the returned events do not include internal events prefixed with in…" at bounding box center [308, 90] width 362 height 26
click at [328, 93] on p "By default, the returned events do not include internal events prefixed with in…" at bounding box center [308, 90] width 362 height 26
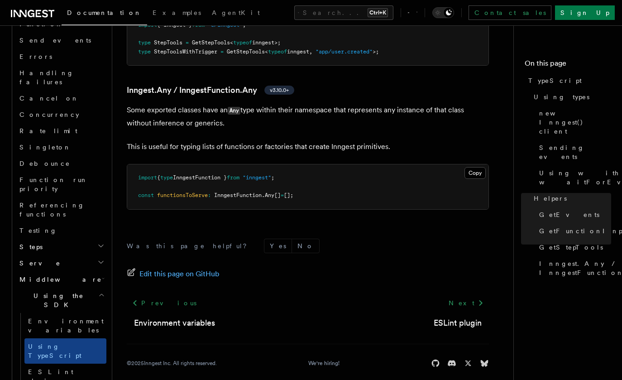
scroll to position [2207, 0]
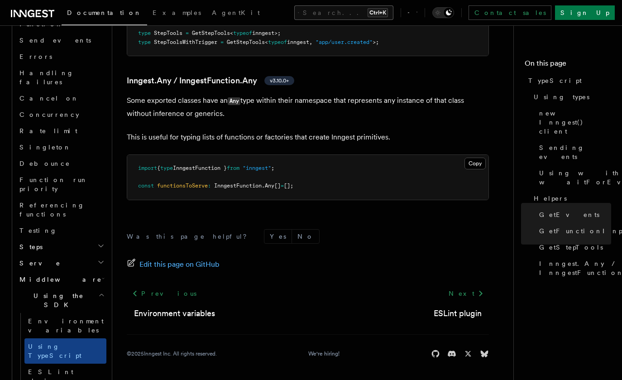
click at [351, 15] on button "Search... Ctrl+K" at bounding box center [343, 12] width 99 height 14
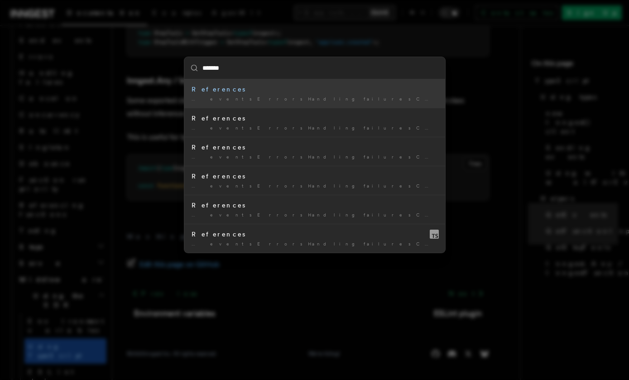
type input "********"
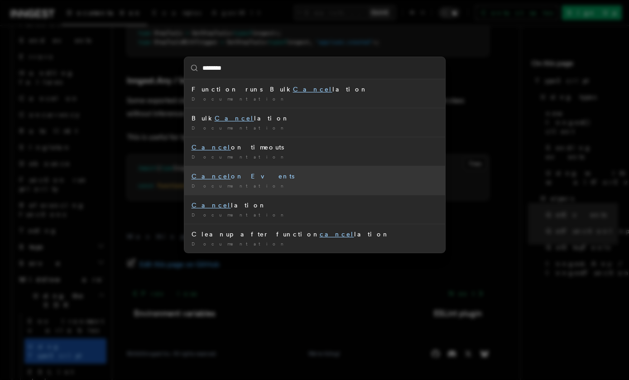
click at [212, 179] on div "Cancel on Events" at bounding box center [315, 176] width 246 height 9
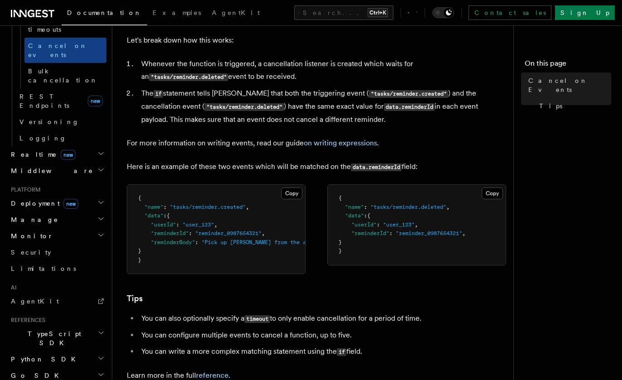
scroll to position [589, 0]
